Goal: Task Accomplishment & Management: Manage account settings

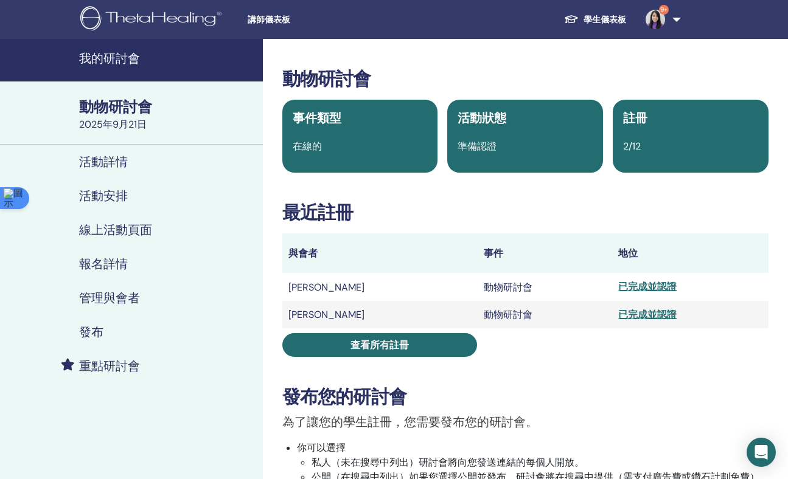
click at [116, 67] on link "我的研討會" at bounding box center [131, 60] width 263 height 43
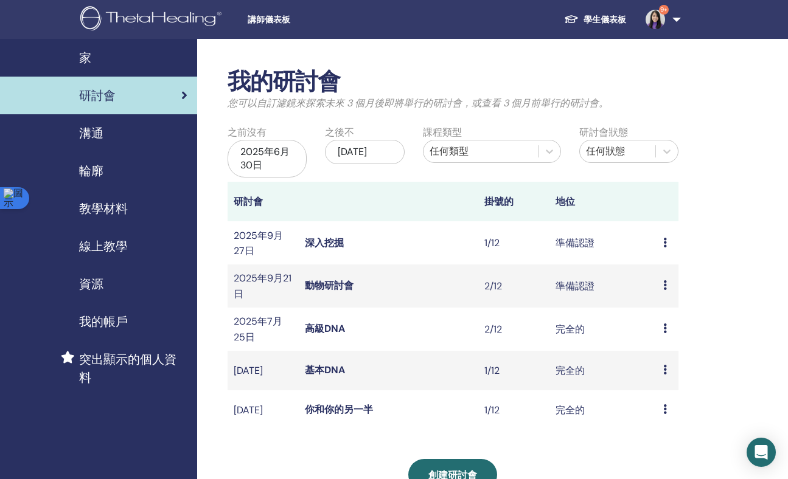
click at [326, 246] on font "深入挖掘" at bounding box center [324, 243] width 39 height 13
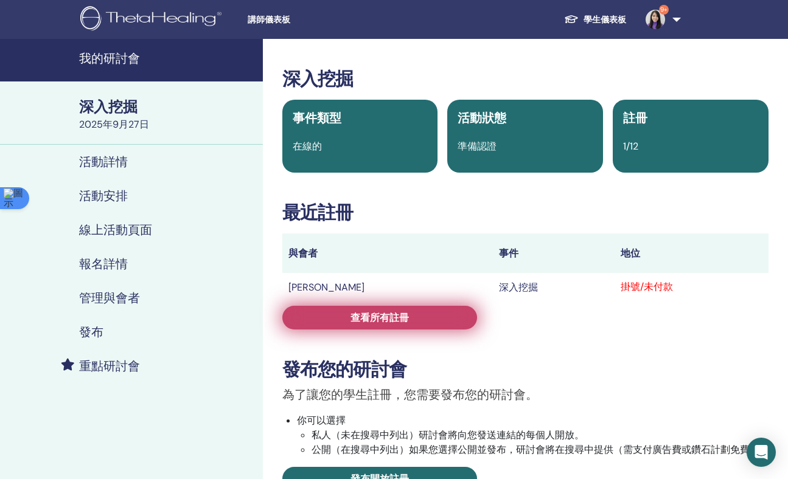
click at [422, 316] on link "查看所有註冊" at bounding box center [379, 318] width 195 height 24
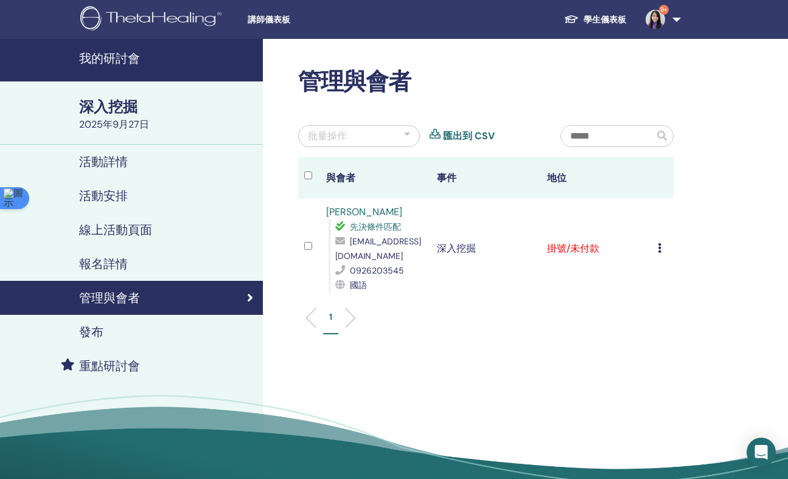
click at [664, 248] on div "取消註冊 不自動認證 標記為已付款 標記為未付款 標記為缺席 完成並證明 下載證書" at bounding box center [663, 249] width 10 height 15
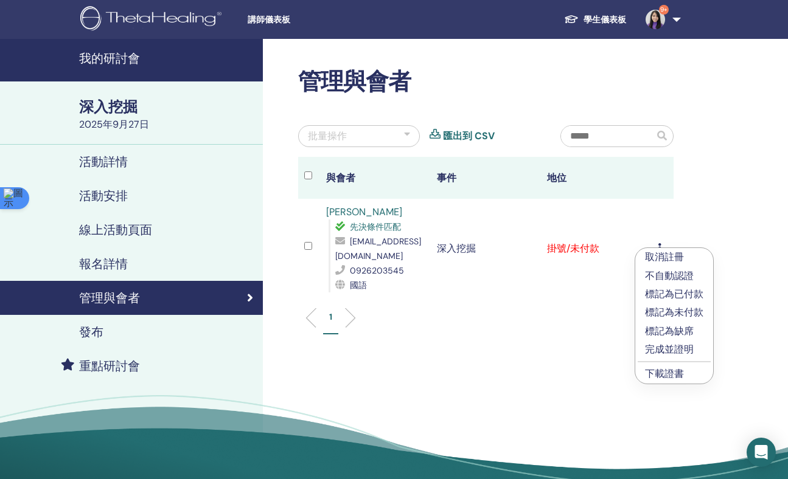
click at [682, 260] on font "取消註冊" at bounding box center [664, 257] width 39 height 13
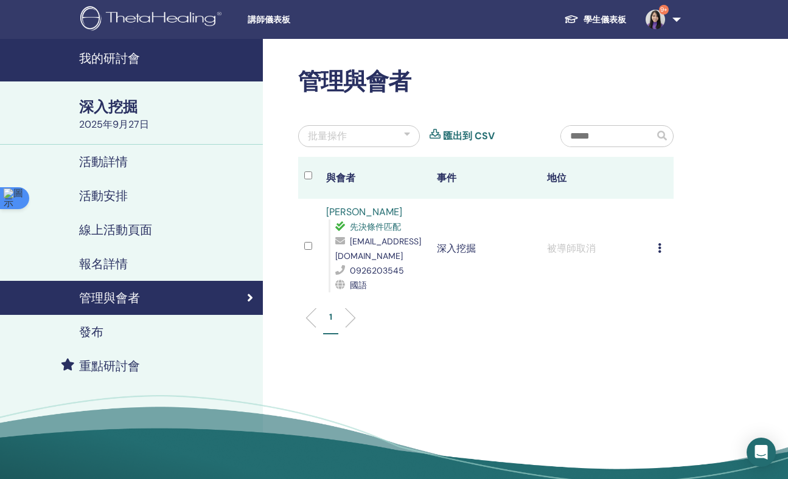
click at [113, 60] on font "我的研討會" at bounding box center [109, 59] width 61 height 16
